Goal: Transaction & Acquisition: Purchase product/service

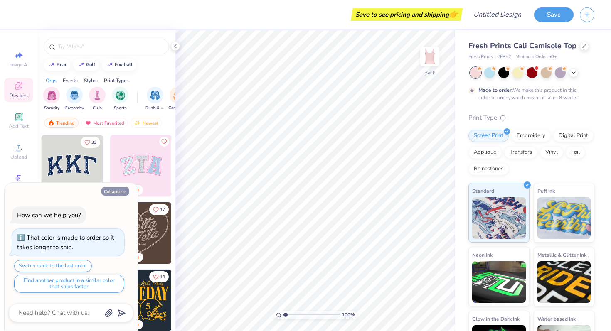
click at [119, 194] on button "Collapse" at bounding box center [115, 191] width 28 height 9
type textarea "x"
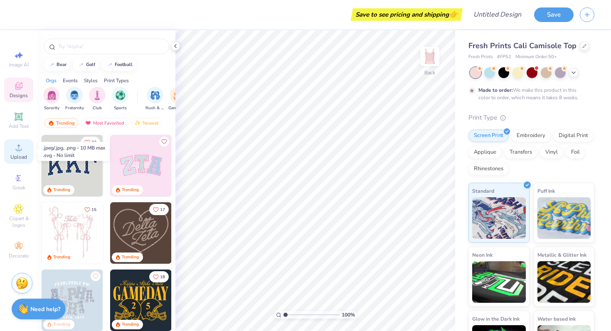
click at [12, 153] on div "Upload" at bounding box center [18, 151] width 29 height 25
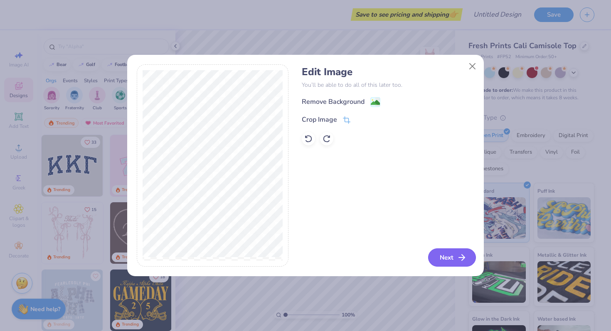
click at [454, 260] on button "Next" at bounding box center [452, 258] width 48 height 18
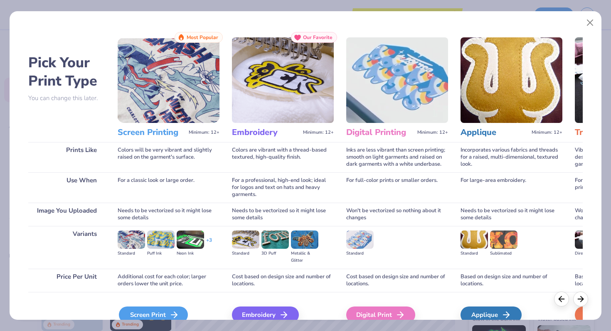
click at [166, 311] on div "Screen Print" at bounding box center [153, 315] width 69 height 17
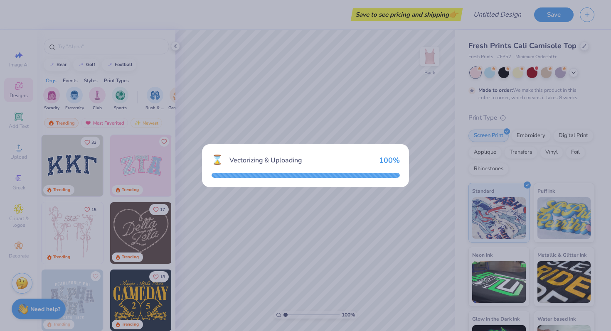
click at [366, 95] on div "⌛ Vectorizing & Uploading 100 %" at bounding box center [305, 165] width 611 height 331
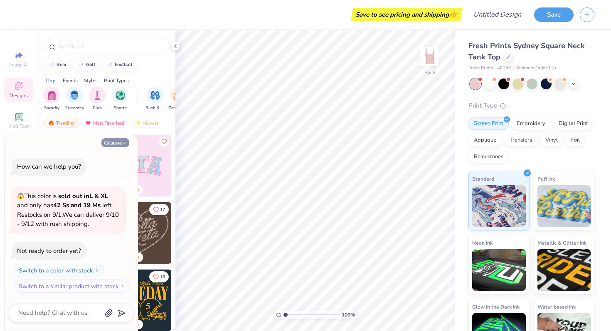
click at [122, 142] on icon "button" at bounding box center [124, 143] width 5 height 5
type textarea "x"
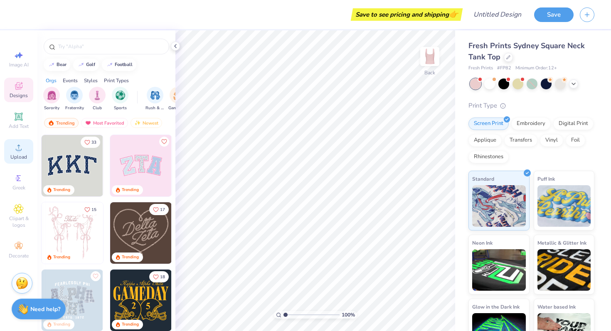
click at [24, 161] on div "Upload" at bounding box center [18, 151] width 29 height 25
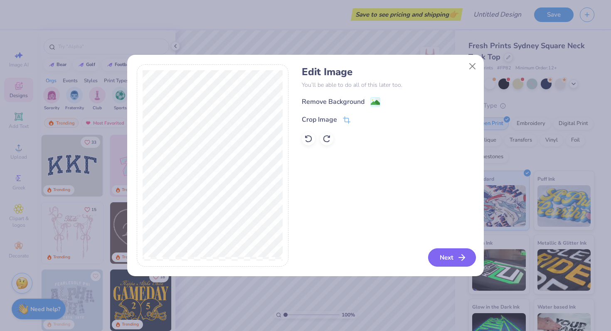
click at [448, 259] on button "Next" at bounding box center [452, 258] width 48 height 18
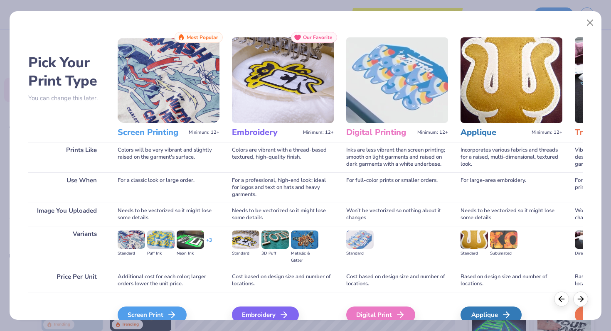
scroll to position [29, 0]
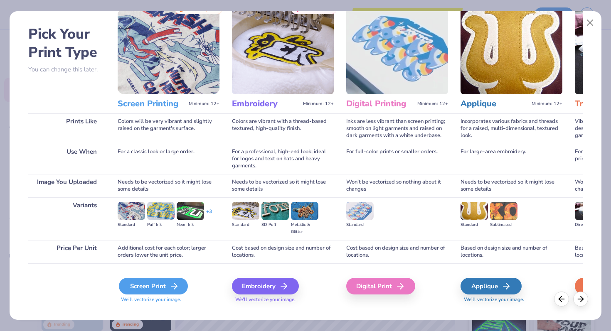
click at [174, 285] on icon at bounding box center [174, 287] width 10 height 10
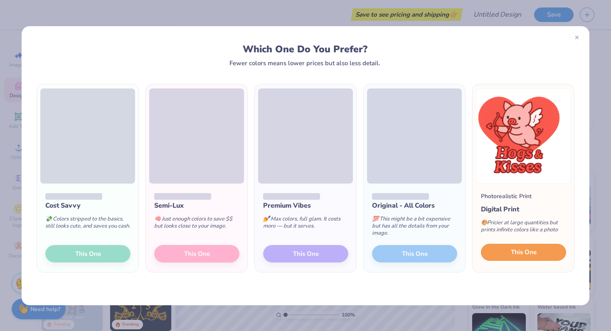
click at [521, 255] on span "This One" at bounding box center [524, 253] width 26 height 10
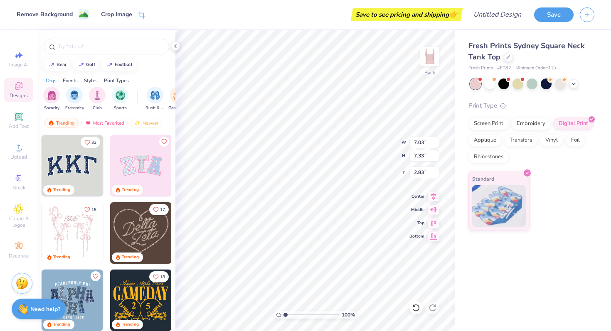
type input "4.38"
type input "4.57"
type input "0.50"
click at [495, 255] on div "Fresh Prints Sydney Square Neck Tank Top Fresh Prints # FP82 Minimum Order: 12 …" at bounding box center [533, 180] width 156 height 301
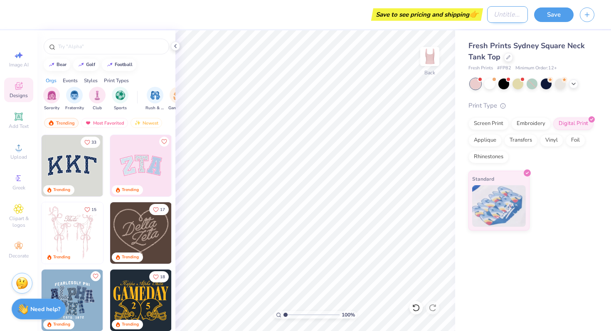
click at [506, 13] on input "Design Title" at bounding box center [507, 14] width 41 height 17
type input "H"
type input "CUPIG"
click at [556, 14] on button "Save" at bounding box center [554, 13] width 40 height 15
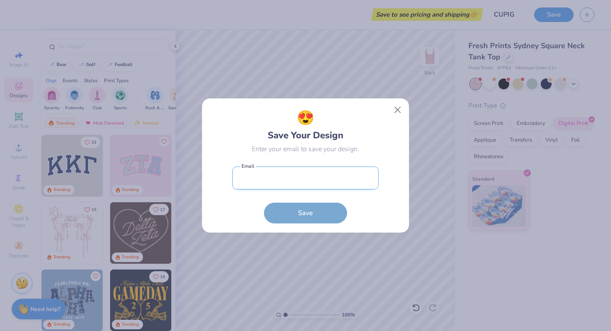
click at [322, 183] on input "email" at bounding box center [305, 178] width 146 height 23
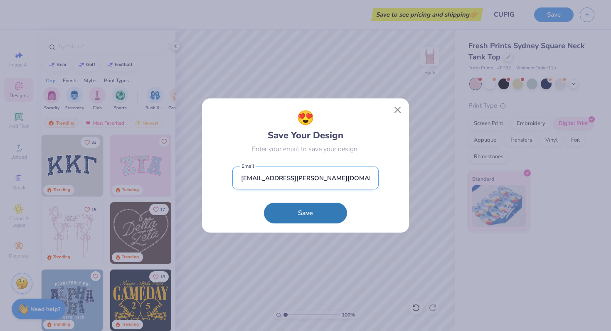
type input "coco.clayson@gmail.com"
click at [264, 203] on button "Save" at bounding box center [305, 213] width 83 height 21
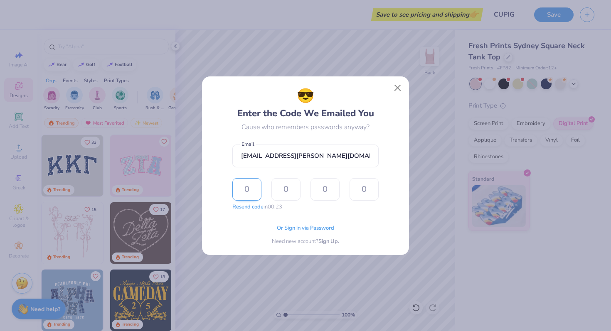
type input "5"
type input "1"
type input "2"
type input "5"
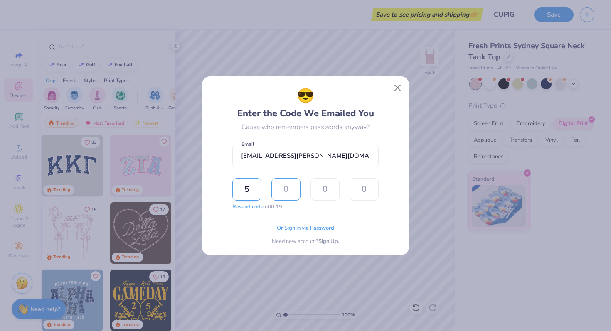
type input "2"
type input "1"
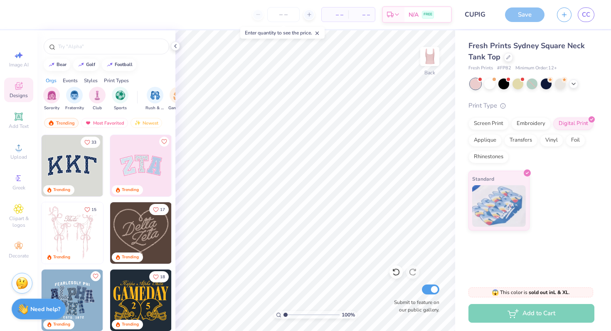
click at [568, 275] on div "Fresh Prints Sydney Square Neck Tank Top Fresh Prints # FP82 Minimum Order: 12 …" at bounding box center [533, 154] width 156 height 249
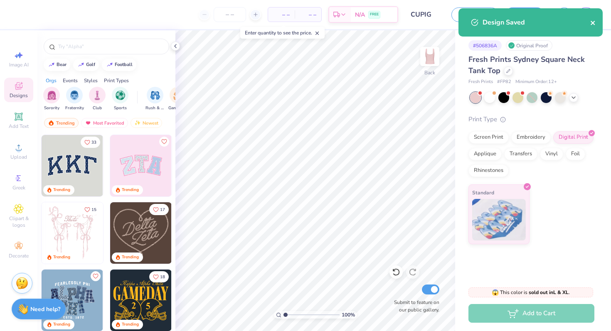
click at [593, 22] on icon "close" at bounding box center [593, 23] width 4 height 4
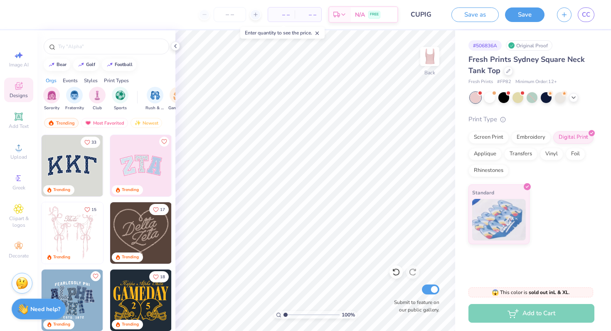
click at [277, 16] on span "– –" at bounding box center [281, 14] width 17 height 9
click at [237, 12] on input "number" at bounding box center [230, 14] width 32 height 15
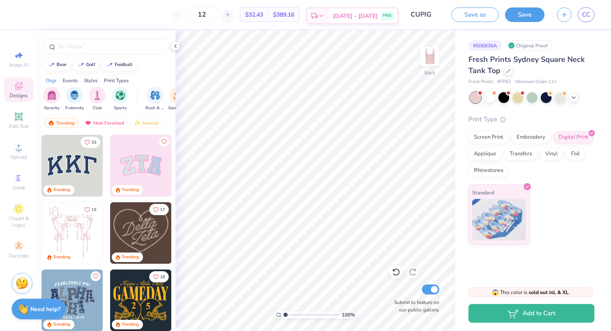
type input "12"
click at [353, 22] on div "Aug 24 - 27 FREE" at bounding box center [363, 15] width 69 height 15
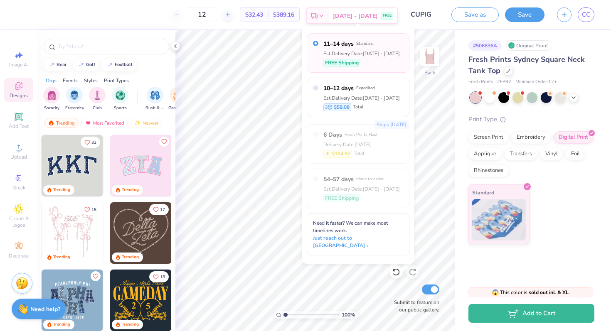
click at [353, 22] on div "Aug 24 - 27 FREE" at bounding box center [363, 15] width 69 height 15
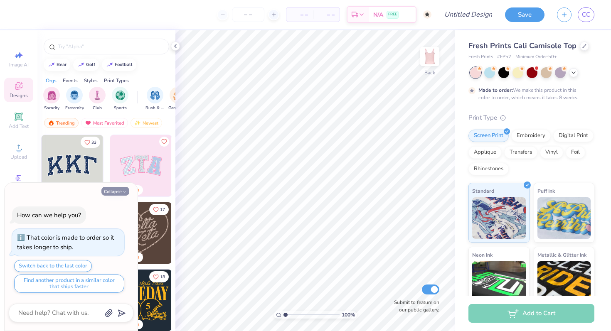
click at [116, 191] on button "Collapse" at bounding box center [115, 191] width 28 height 9
type textarea "x"
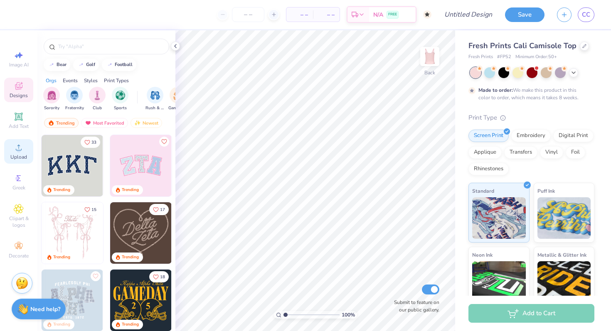
click at [22, 152] on icon at bounding box center [19, 148] width 10 height 10
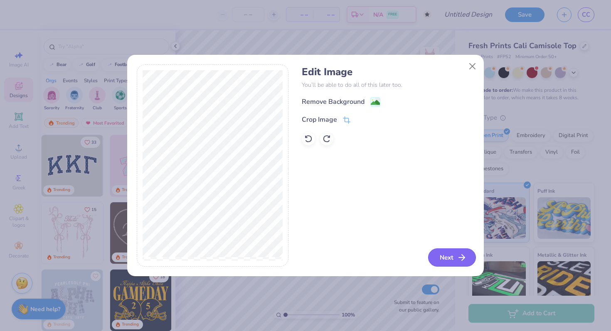
click at [458, 261] on icon "button" at bounding box center [462, 258] width 10 height 10
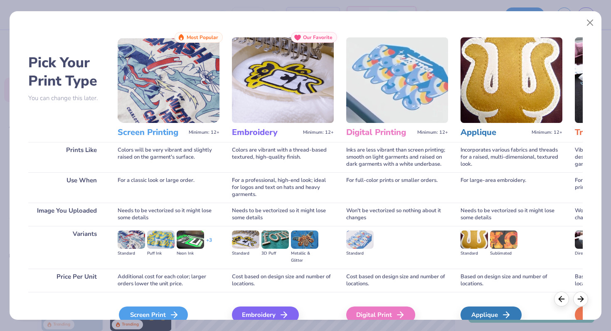
click at [155, 311] on div "Screen Print" at bounding box center [153, 315] width 69 height 17
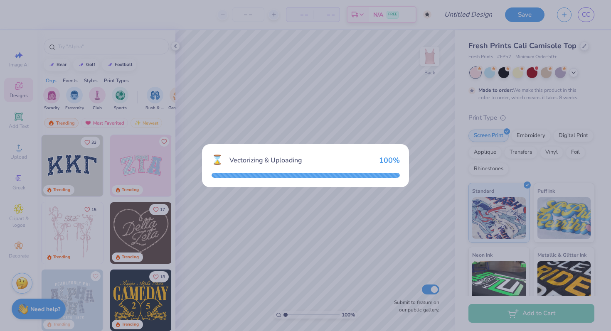
click at [406, 195] on div "⌛ Vectorizing & Uploading 100 %" at bounding box center [305, 165] width 611 height 331
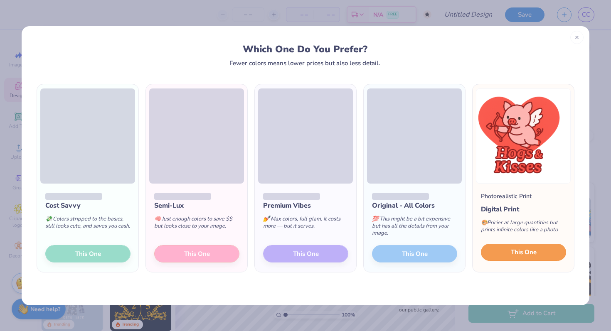
click at [520, 250] on span "This One" at bounding box center [524, 253] width 26 height 10
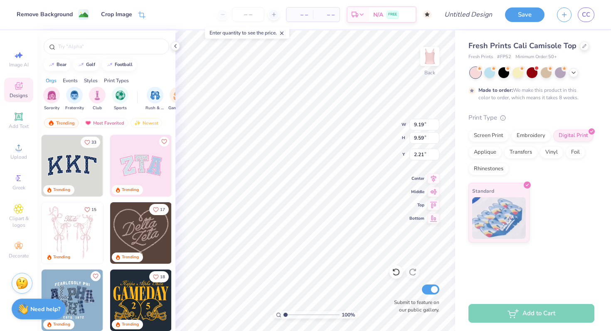
type input "3.32"
type input "3.46"
type input "1.16"
type input "4.56"
type input "4.75"
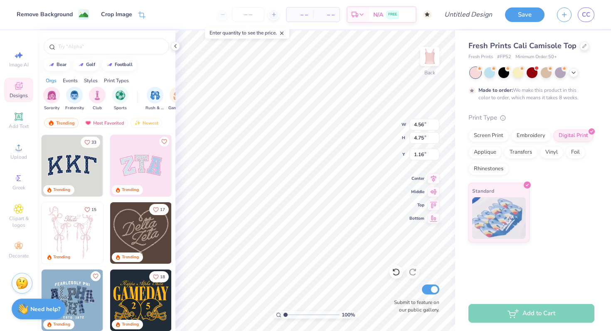
type input "0.64"
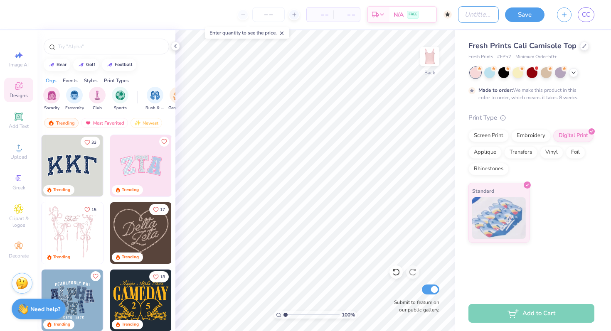
drag, startPoint x: 493, startPoint y: 15, endPoint x: 440, endPoint y: 14, distance: 53.3
click at [440, 14] on div "– – Per Item – – Total Est. Delivery N/A FREE Design Title Save CC" at bounding box center [305, 14] width 611 height 29
type input "HOGS AND KISSES"
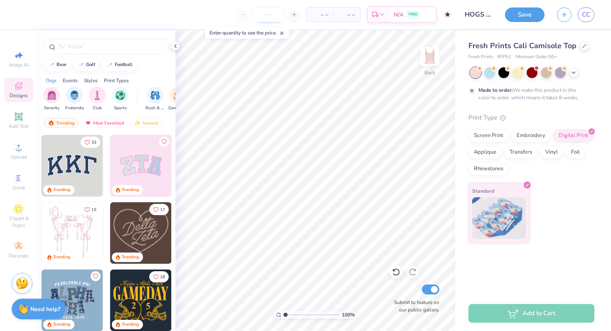
click at [258, 18] on input "number" at bounding box center [268, 14] width 32 height 15
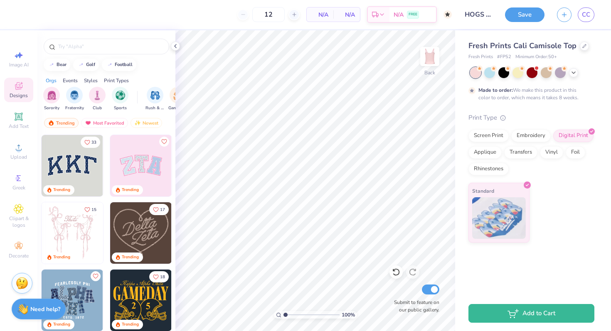
type input "50"
click at [298, 6] on div "50 N/A Per Item N/A Total Est. Delivery N/A FREE" at bounding box center [237, 14] width 429 height 29
click at [568, 191] on div "Standard" at bounding box center [532, 213] width 126 height 60
